Goal: Information Seeking & Learning: Learn about a topic

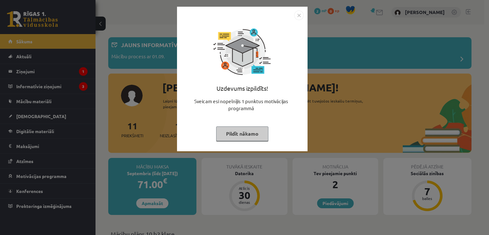
click at [249, 130] on button "Pildīt nākamo" at bounding box center [242, 133] width 52 height 15
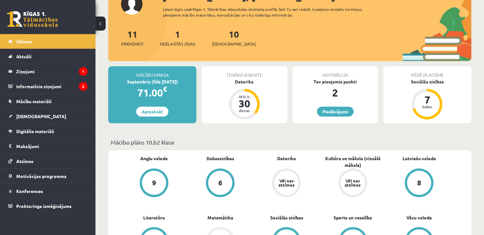
scroll to position [97, 0]
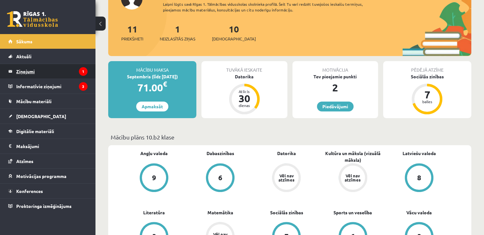
click at [67, 68] on legend "Ziņojumi 1" at bounding box center [51, 71] width 71 height 15
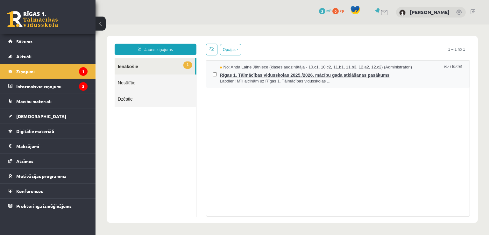
click at [277, 74] on span "Rīgas 1. Tālmācības vidusskolas 2025./2026. mācību gada atklāšanas pasākums" at bounding box center [341, 74] width 243 height 8
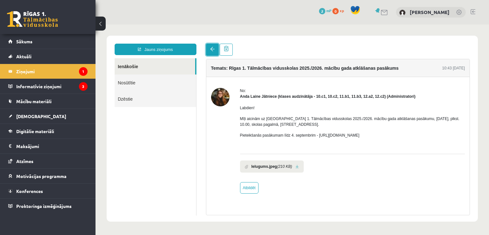
click at [211, 49] on span at bounding box center [212, 49] width 4 height 4
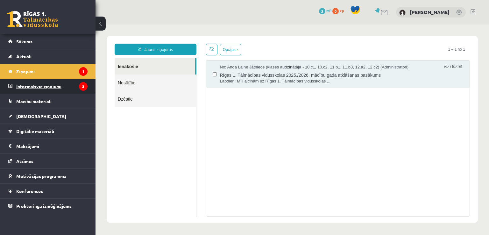
click at [72, 87] on legend "Informatīvie ziņojumi 3" at bounding box center [51, 86] width 71 height 15
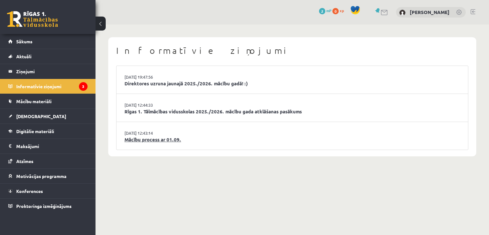
click at [169, 142] on link "Mācību process ar 01.09." at bounding box center [291, 139] width 335 height 7
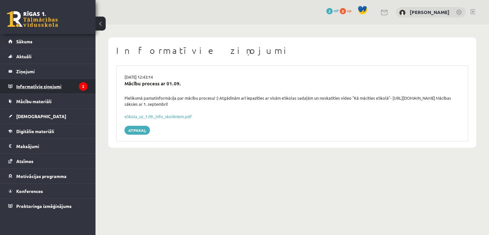
click at [50, 86] on legend "Informatīvie ziņojumi 2" at bounding box center [51, 86] width 71 height 15
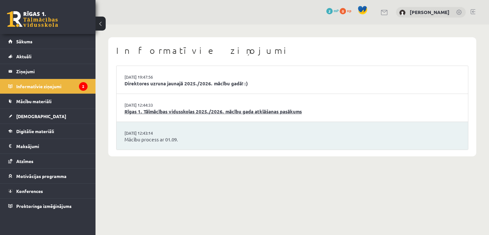
click at [168, 110] on link "Rīgas 1. Tālmācības vidusskolas 2025./2026. mācību gada atklāšanas pasākums" at bounding box center [291, 111] width 335 height 7
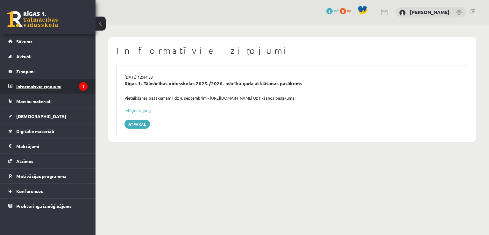
click at [61, 85] on legend "Informatīvie ziņojumi 1" at bounding box center [51, 86] width 71 height 15
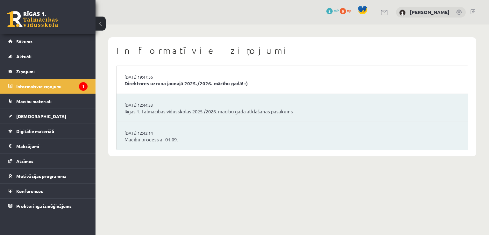
click at [182, 81] on link "Direktores uzruna jaunajā 2025./2026. mācību gadā! :)" at bounding box center [291, 83] width 335 height 7
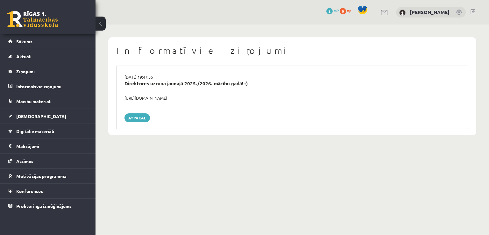
click at [182, 96] on div "https://youtube.com/shorts/lM8RsWyzCn4" at bounding box center [292, 98] width 345 height 6
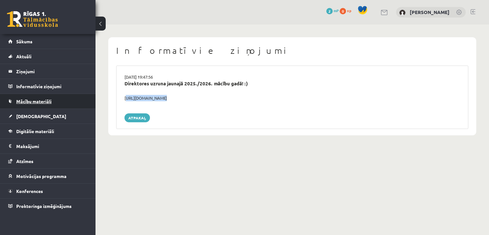
click at [28, 100] on span "Mācību materiāli" at bounding box center [33, 101] width 35 height 6
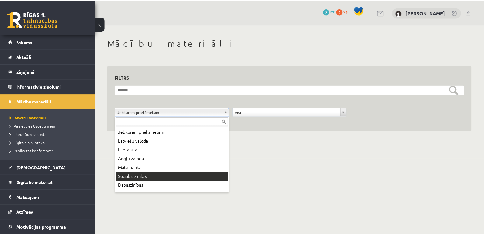
scroll to position [8, 0]
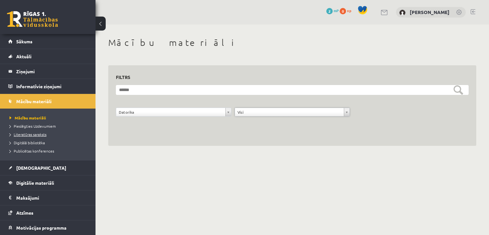
click at [19, 136] on span "Literatūras saraksts" at bounding box center [28, 134] width 37 height 5
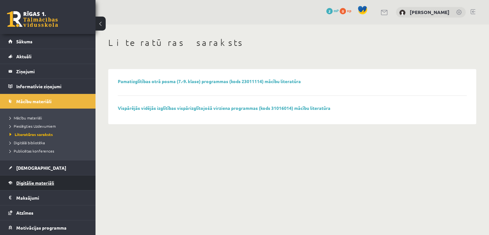
click at [24, 181] on span "Digitālie materiāli" at bounding box center [35, 183] width 38 height 6
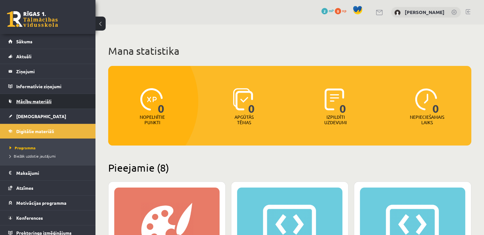
click at [34, 101] on span "Mācību materiāli" at bounding box center [33, 101] width 35 height 6
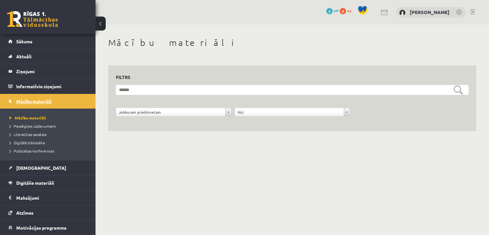
click at [20, 102] on span "Mācību materiāli" at bounding box center [33, 101] width 35 height 6
click at [12, 115] on span "Mācību materiāli" at bounding box center [28, 117] width 37 height 5
click at [8, 115] on ul "Mācību materiāli Pieslēgties Uzdevumiem Literatūras saraksts Digitālā bibliotēk…" at bounding box center [47, 135] width 95 height 52
click at [25, 42] on span "Sākums" at bounding box center [24, 42] width 16 height 6
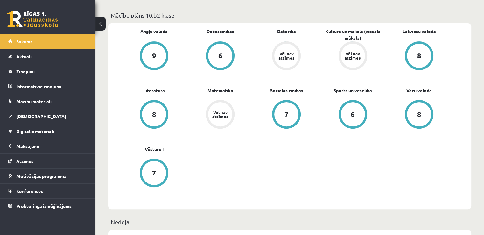
scroll to position [187, 0]
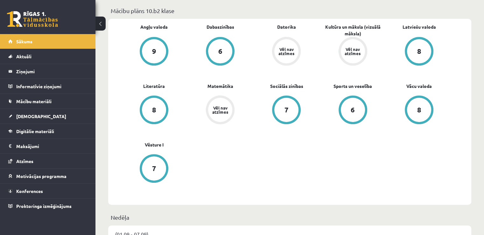
click at [284, 56] on div "Vēl nav atzīmes" at bounding box center [286, 51] width 24 height 24
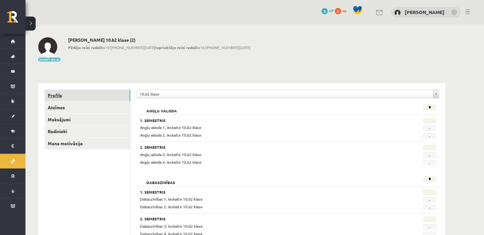
click at [53, 95] on link "Profils" at bounding box center [88, 95] width 86 height 12
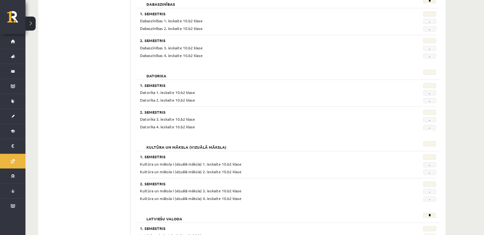
scroll to position [180, 0]
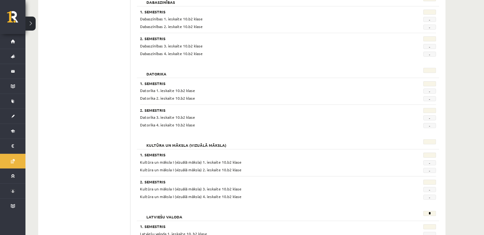
click at [30, 22] on button at bounding box center [30, 24] width 10 height 14
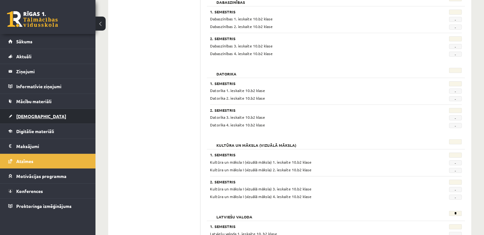
click at [21, 116] on span "[DEMOGRAPHIC_DATA]" at bounding box center [41, 116] width 50 height 6
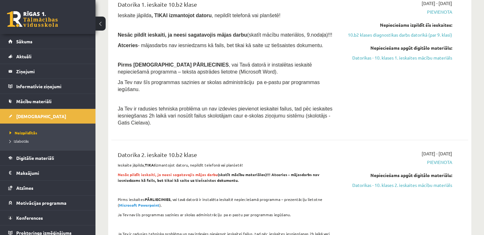
click at [189, 54] on p at bounding box center [228, 55] width 220 height 6
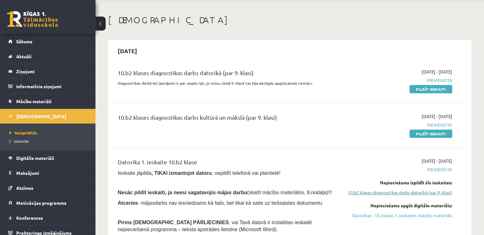
scroll to position [18, 0]
